Goal: Information Seeking & Learning: Learn about a topic

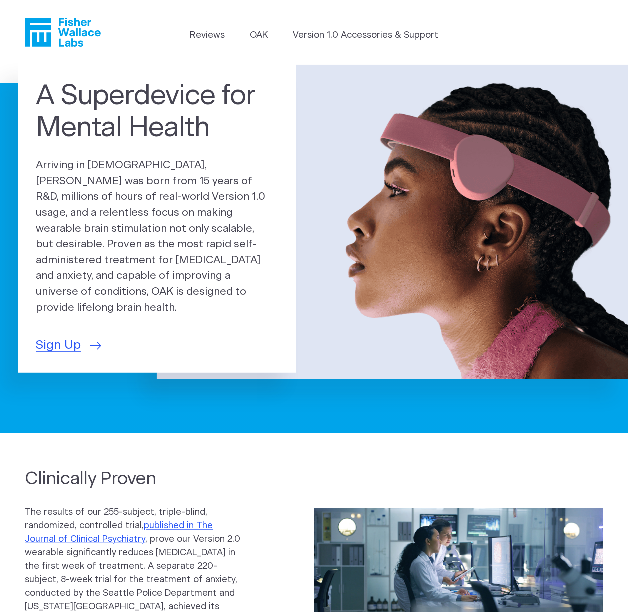
click at [49, 339] on span "Sign Up" at bounding box center [58, 345] width 45 height 18
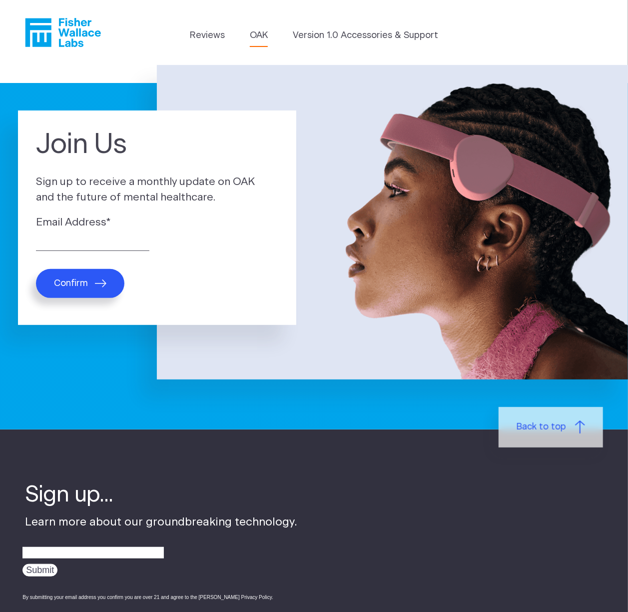
click at [259, 38] on link "OAK" at bounding box center [259, 35] width 18 height 13
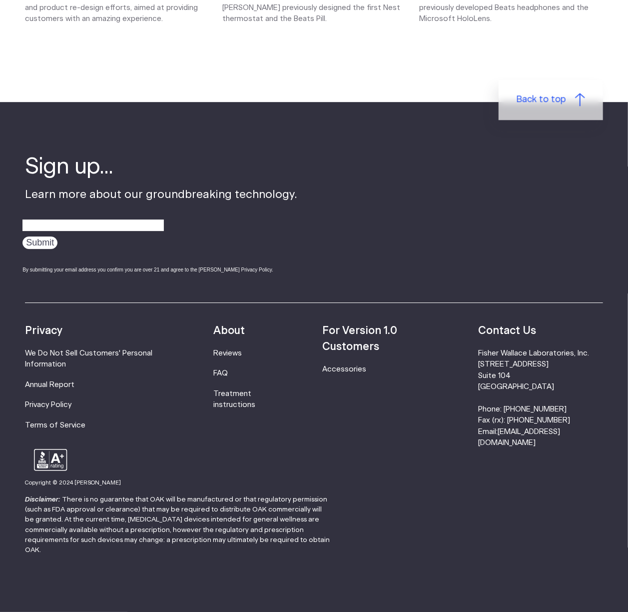
scroll to position [1480, 0]
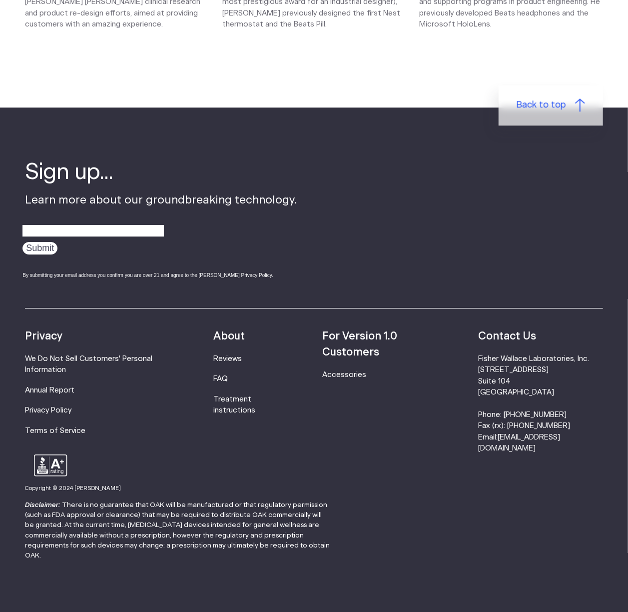
click at [72, 108] on p "Back to top" at bounding box center [314, 116] width 628 height 18
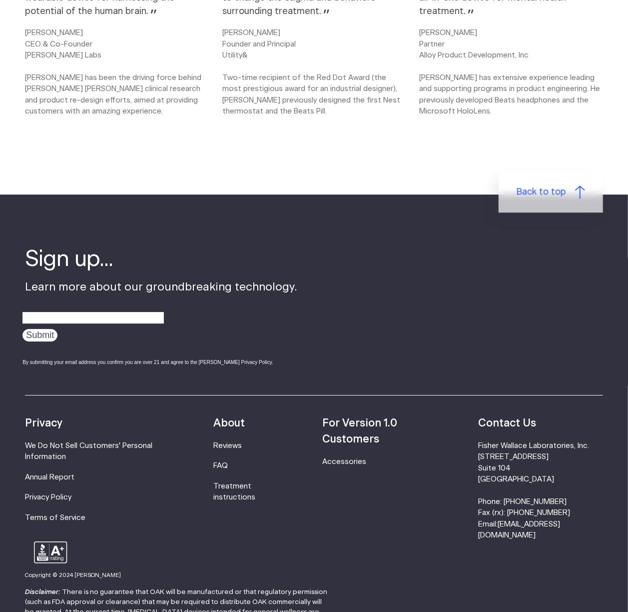
scroll to position [1488, 0]
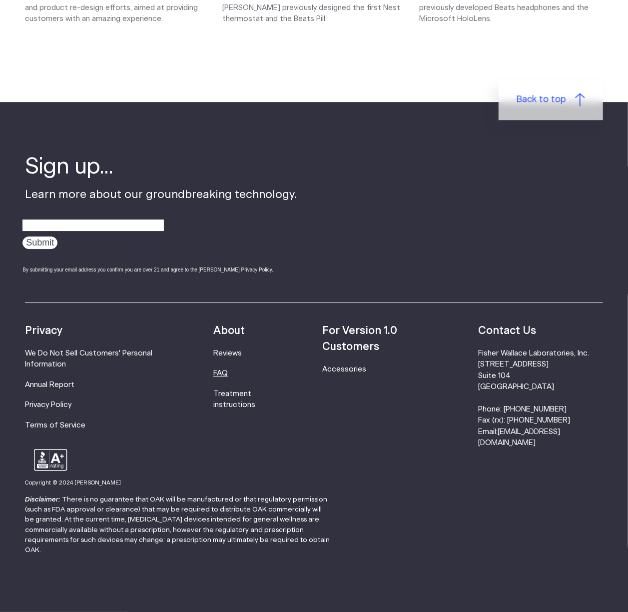
click at [228, 371] on link "FAQ" at bounding box center [220, 372] width 14 height 7
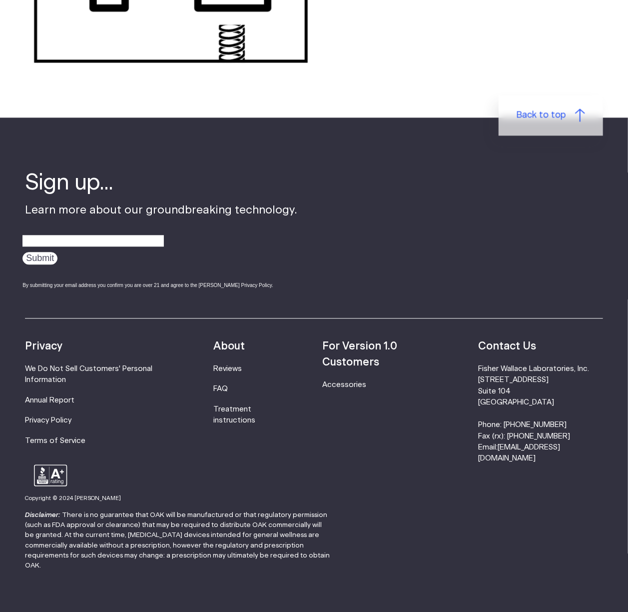
scroll to position [1116, 0]
